Goal: Task Accomplishment & Management: Manage account settings

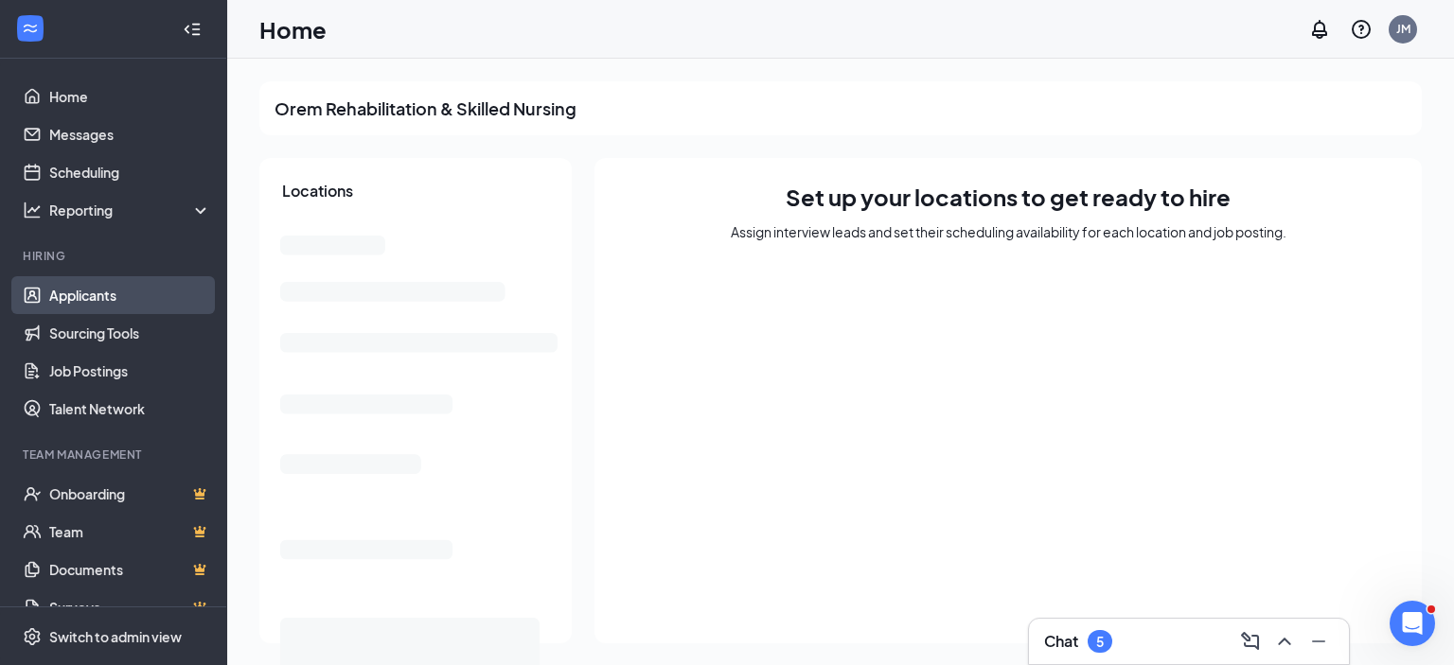
click at [101, 300] on link "Applicants" at bounding box center [130, 295] width 162 height 38
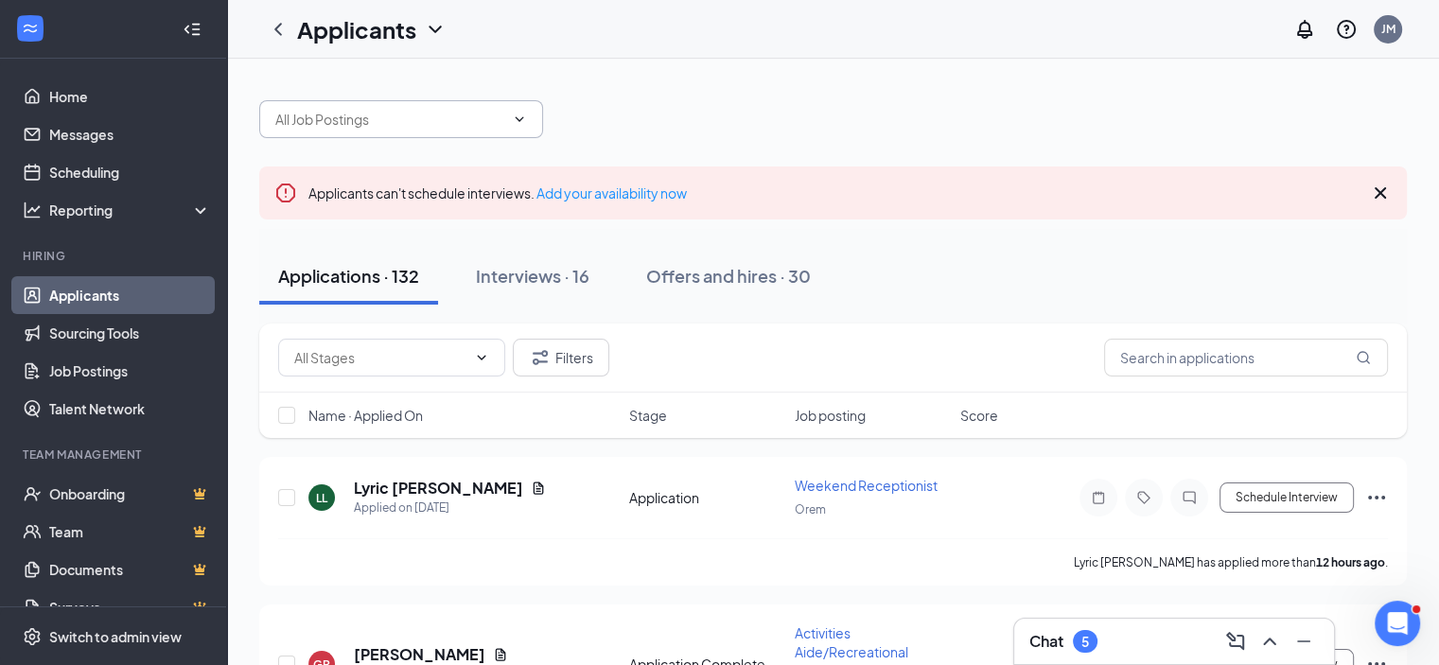
click at [467, 127] on input "text" at bounding box center [389, 119] width 229 height 21
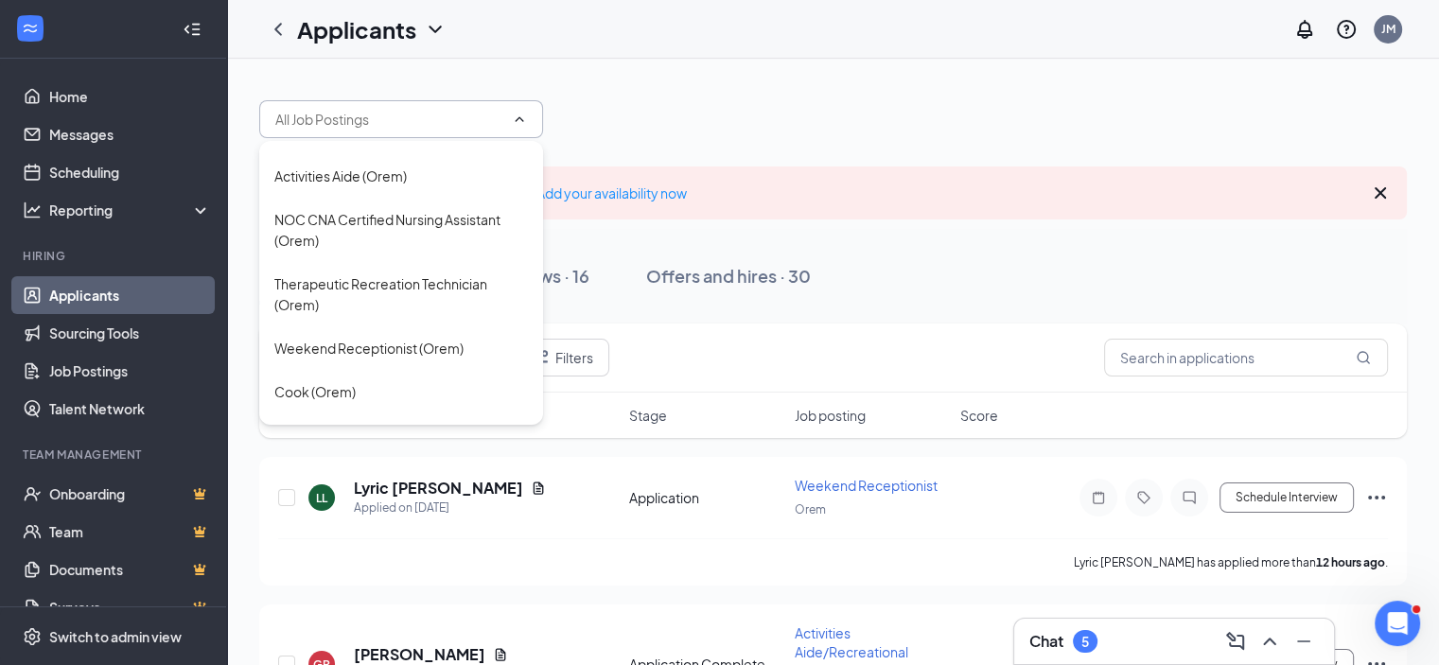
scroll to position [179, 0]
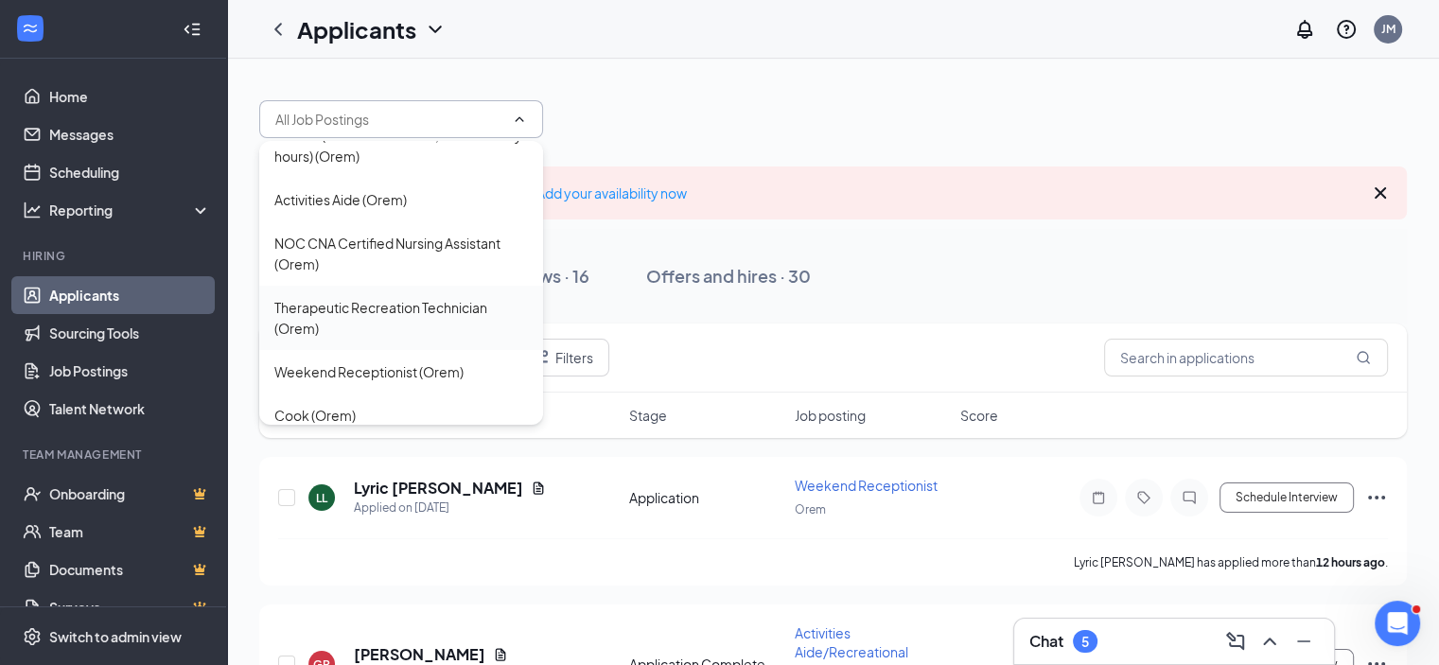
click at [397, 325] on div "Therapeutic Recreation Technician (Orem)" at bounding box center [401, 318] width 254 height 42
type input "Therapeutic Recreation Technician (Orem)"
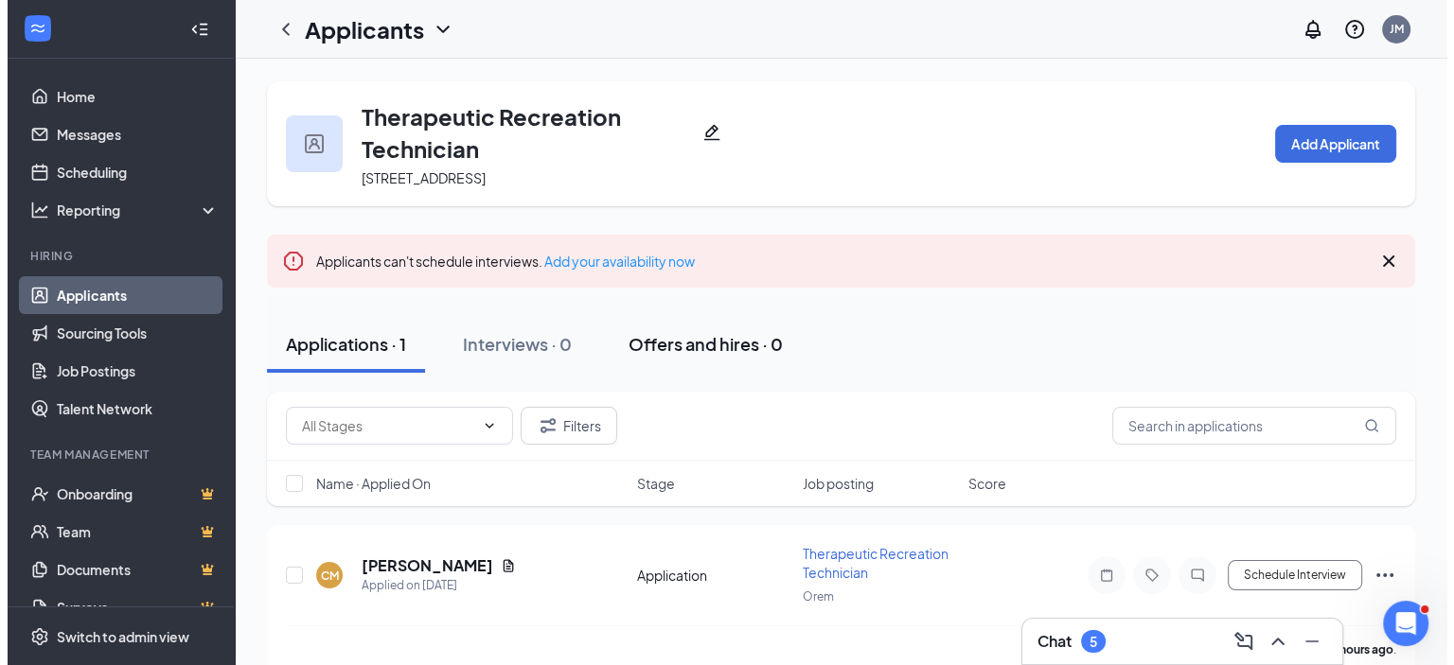
scroll to position [27, 0]
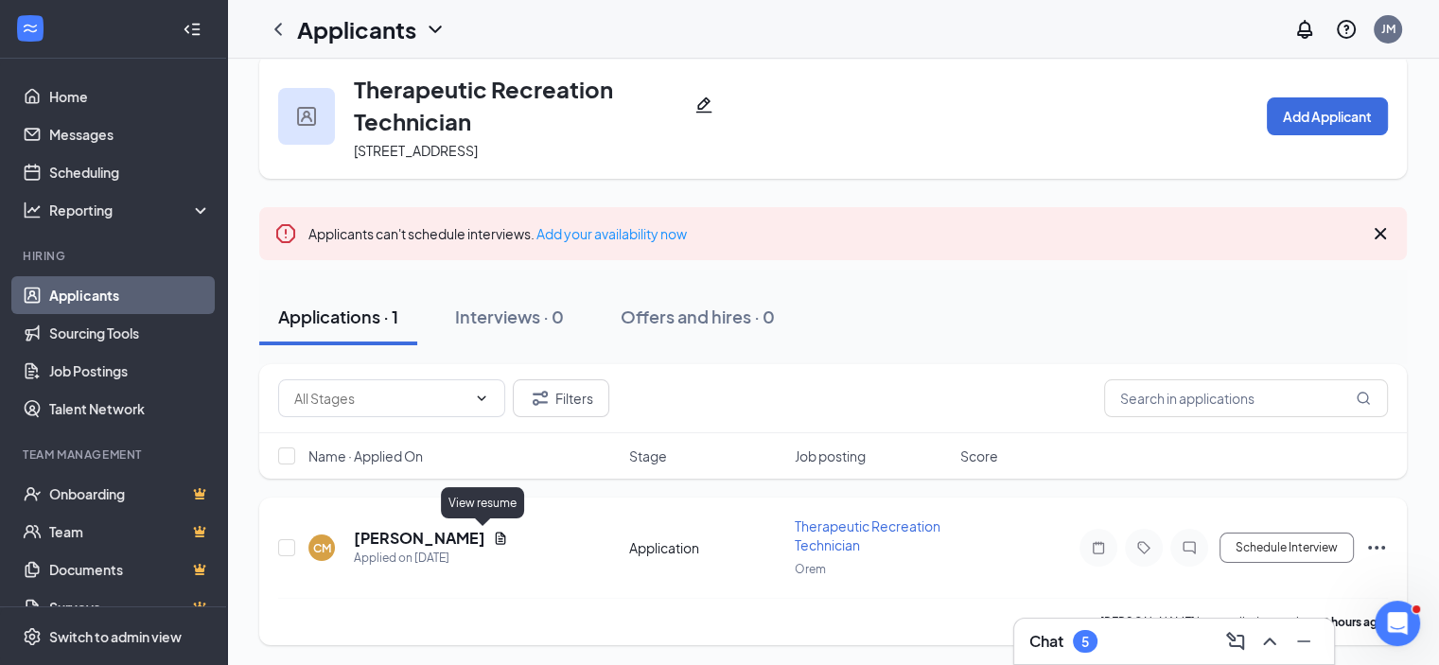
click at [496, 539] on icon "Document" at bounding box center [501, 538] width 10 height 12
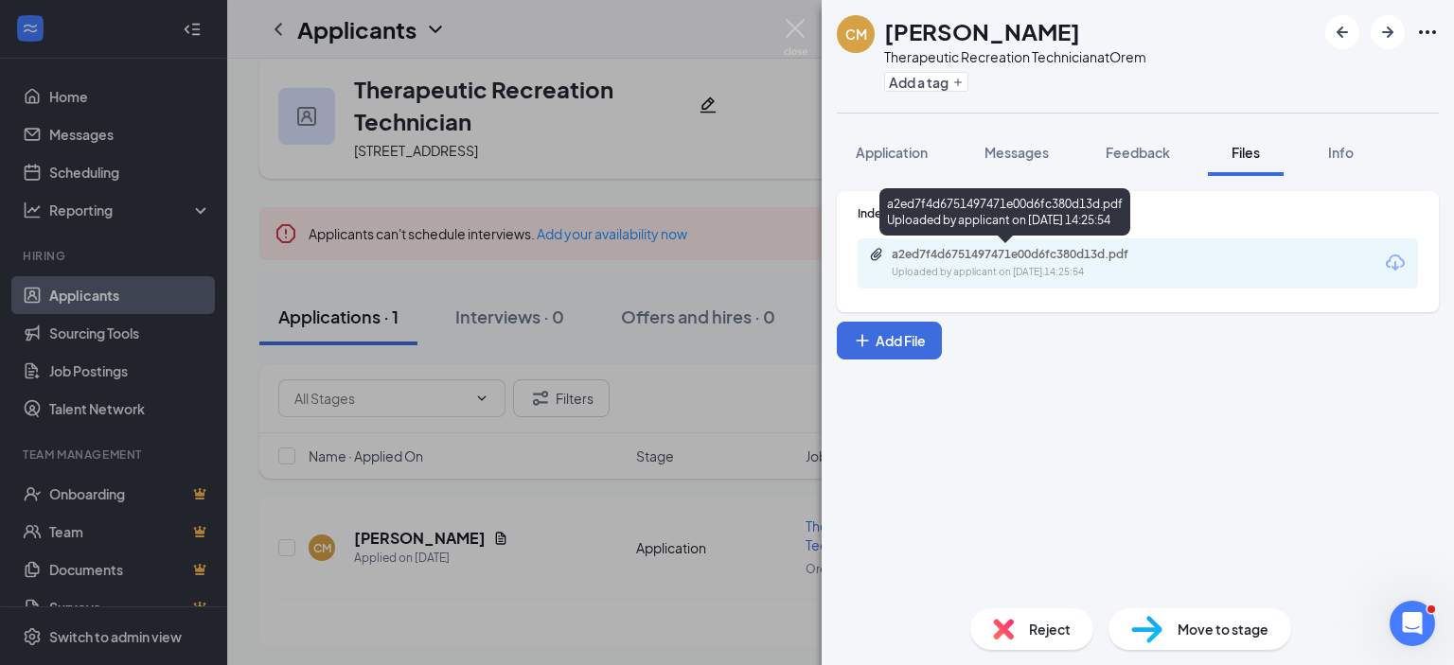
click at [996, 265] on div "Uploaded by applicant on [DATE] 14:25:54" at bounding box center [1033, 272] width 284 height 15
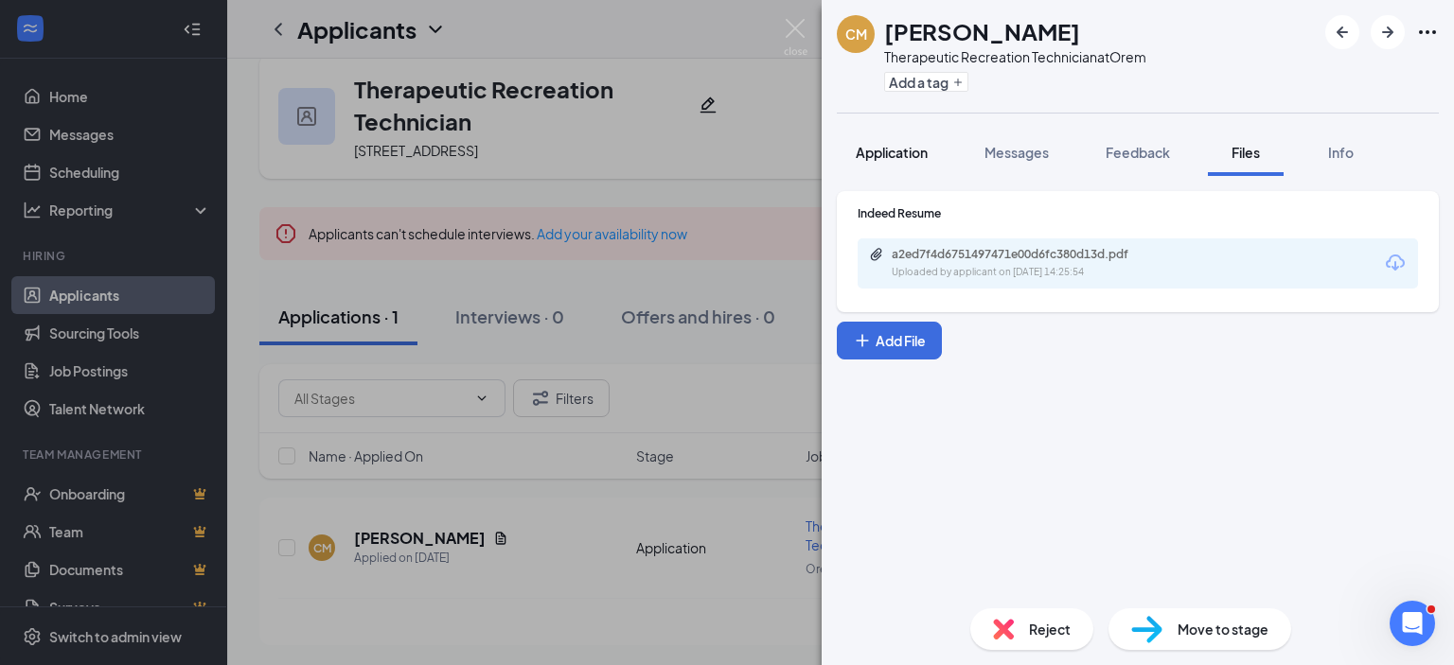
click at [891, 149] on span "Application" at bounding box center [891, 152] width 72 height 17
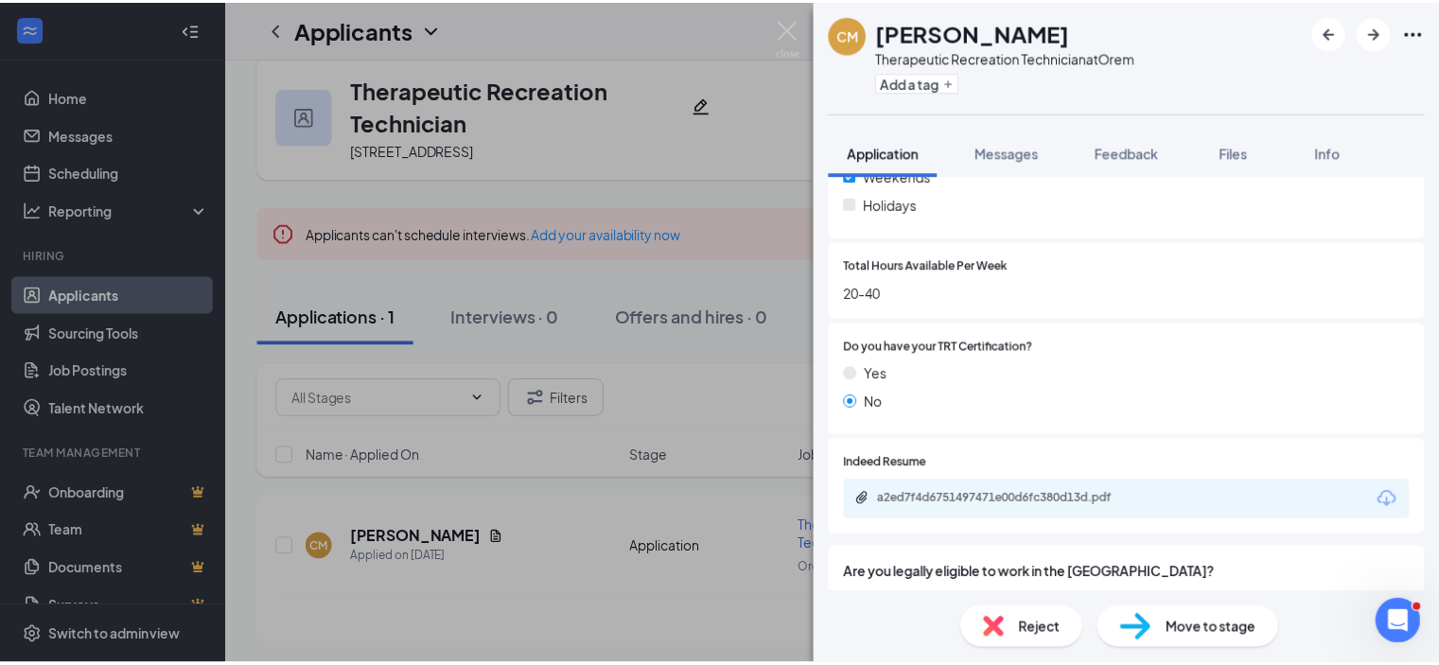
scroll to position [719, 0]
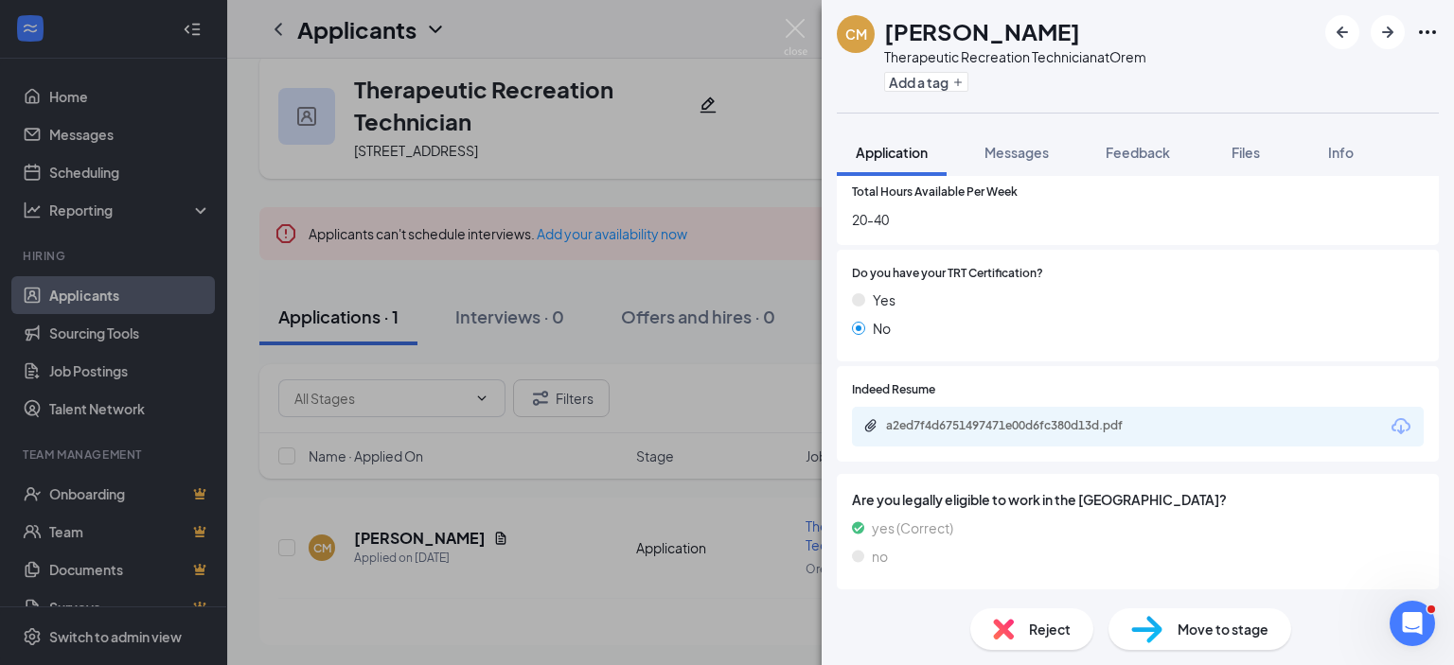
click at [743, 291] on div "CM [PERSON_NAME] Therapeutic Recreation Technician at Orem Add a tag Applicatio…" at bounding box center [727, 332] width 1454 height 665
